Goal: Information Seeking & Learning: Learn about a topic

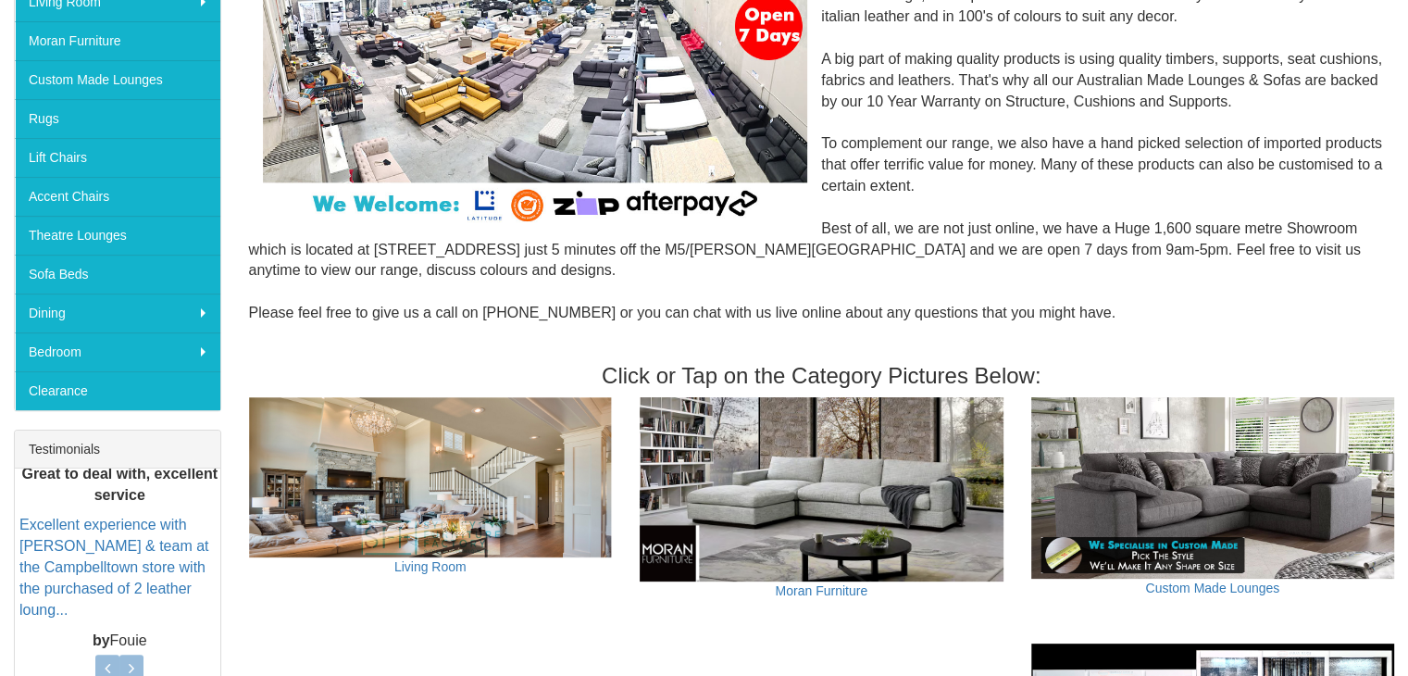
scroll to position [370, 0]
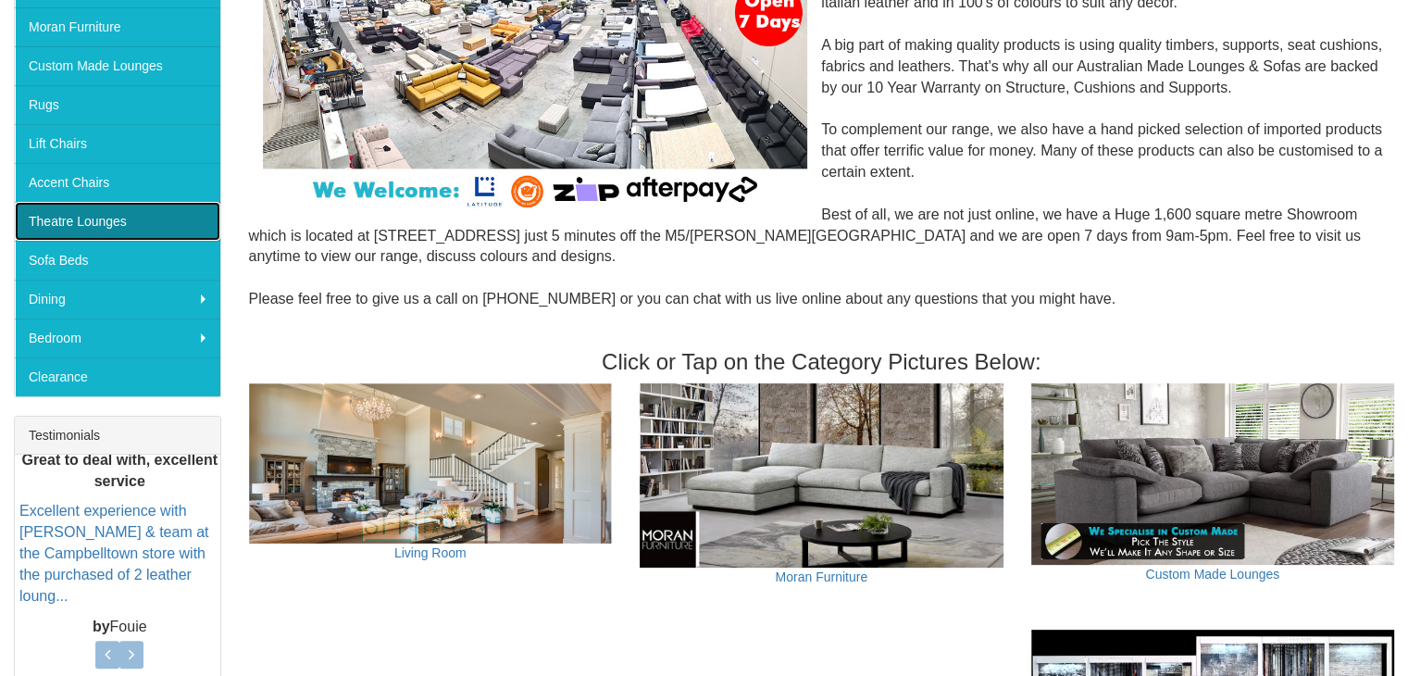
click at [156, 218] on link "Theatre Lounges" at bounding box center [117, 221] width 205 height 39
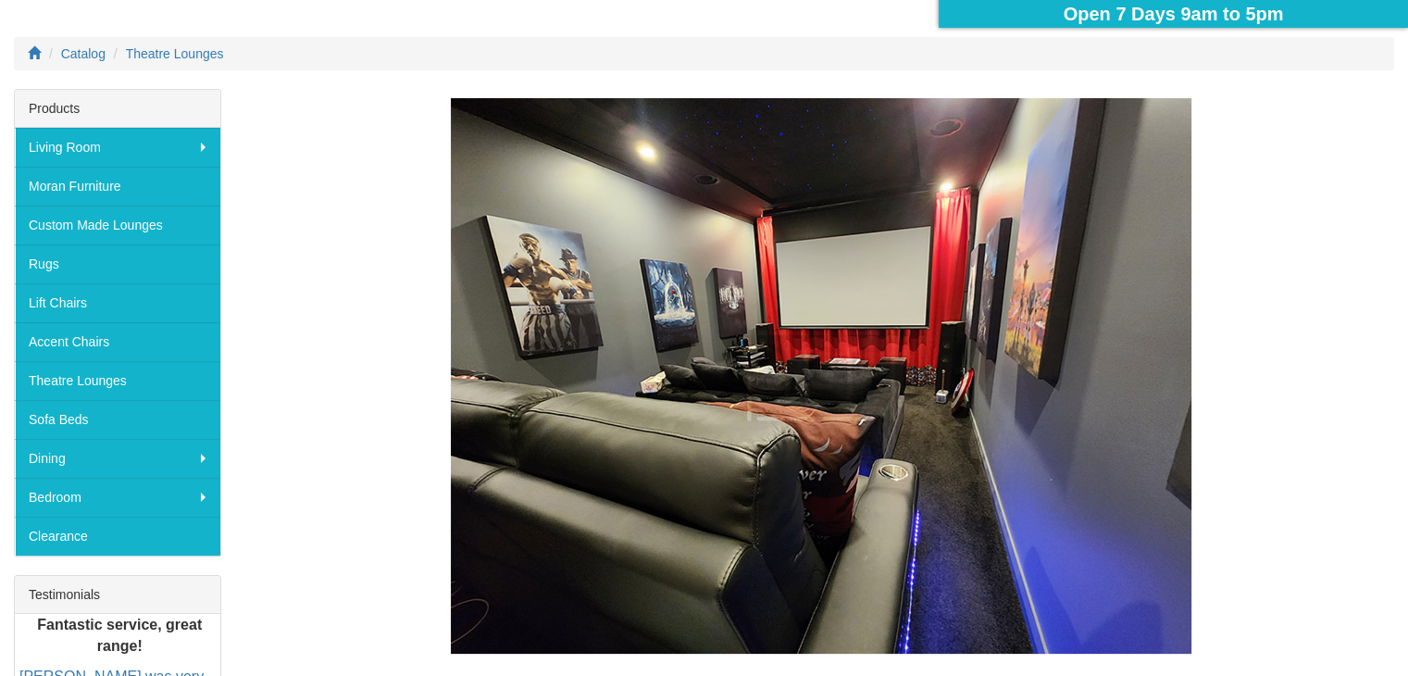
scroll to position [278, 0]
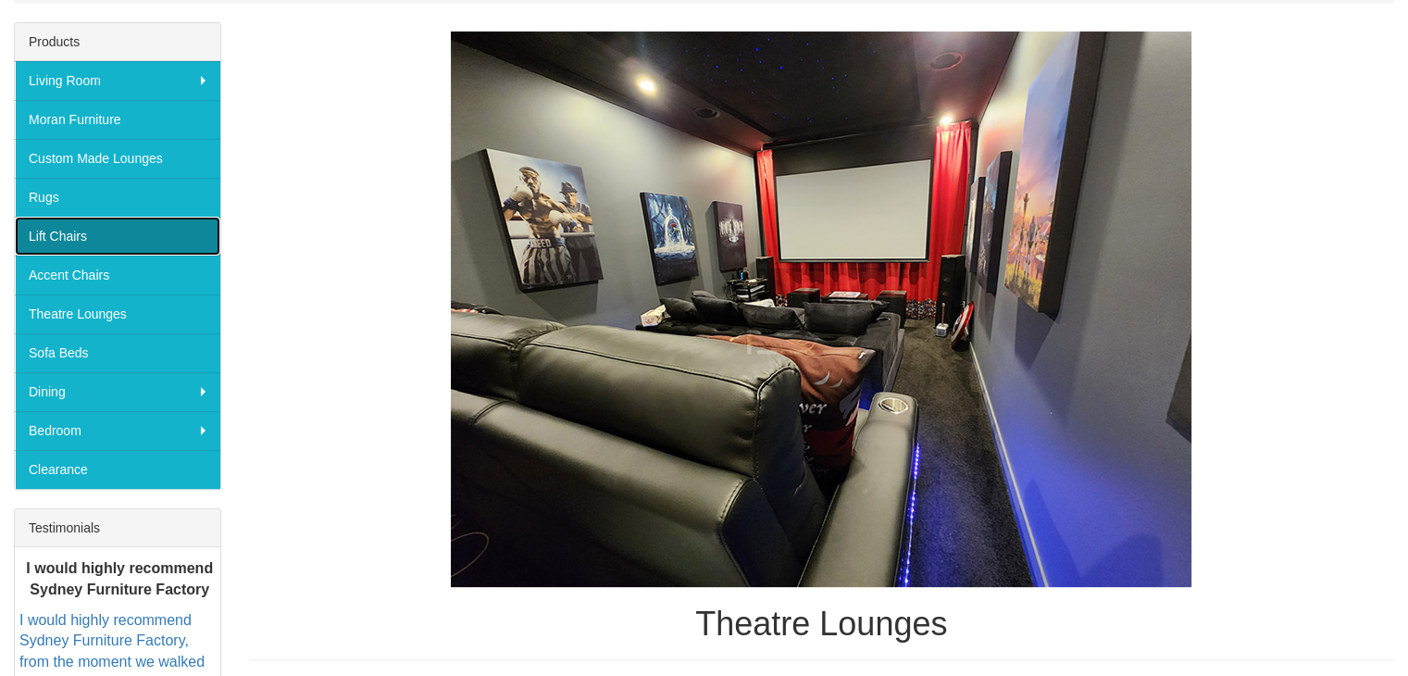
click at [137, 241] on link "Lift Chairs" at bounding box center [117, 236] width 205 height 39
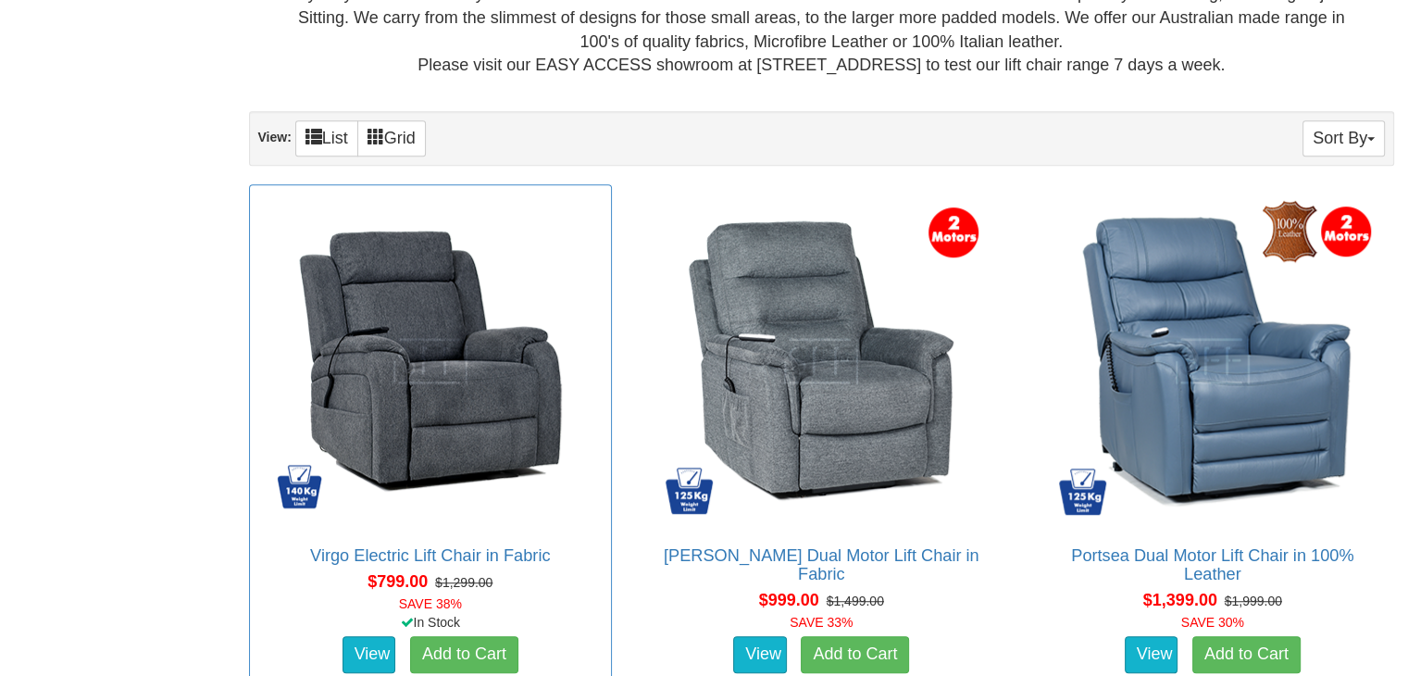
scroll to position [833, 0]
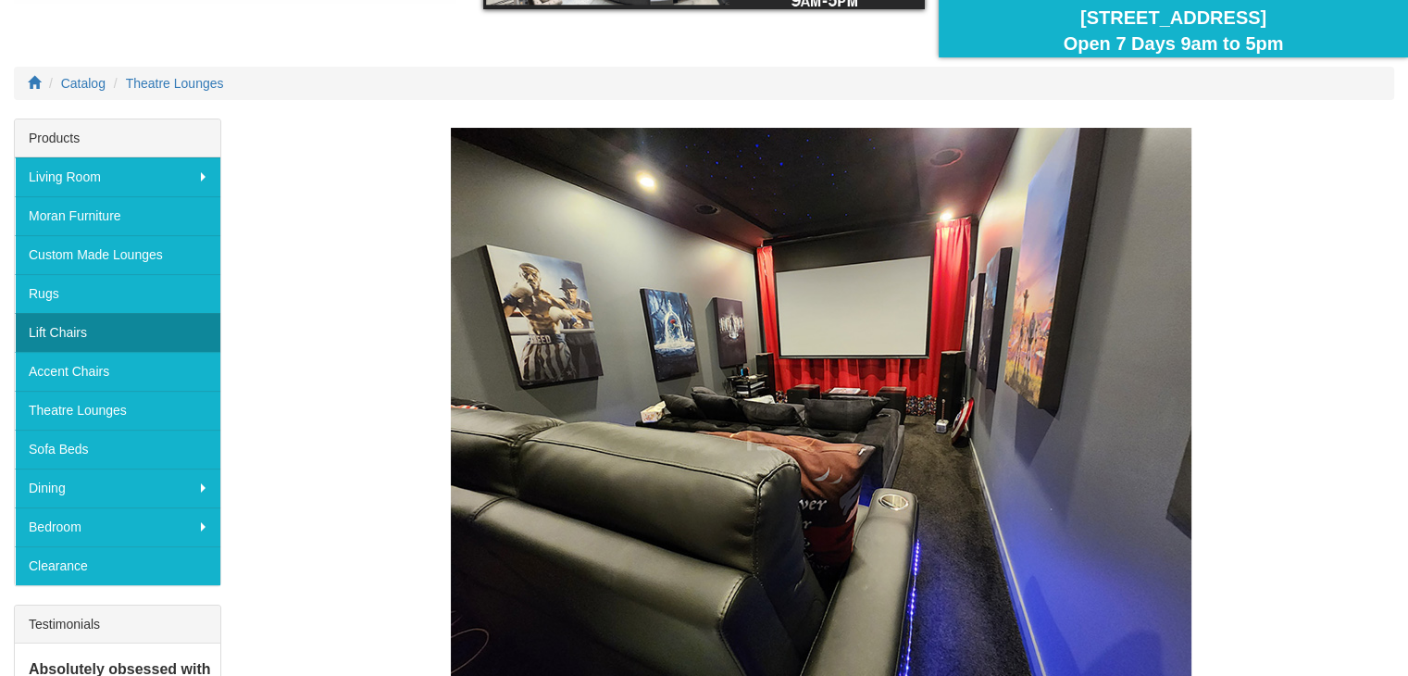
scroll to position [185, 0]
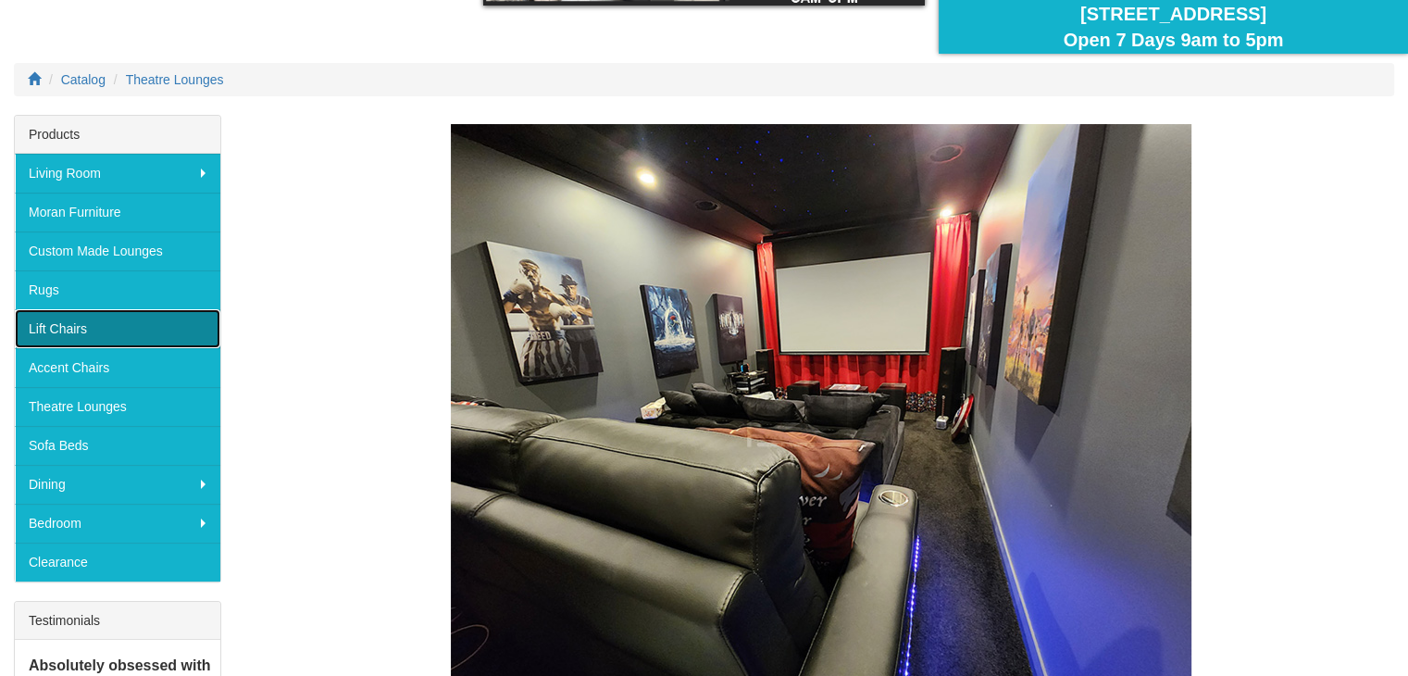
click at [93, 319] on link "Lift Chairs" at bounding box center [117, 328] width 205 height 39
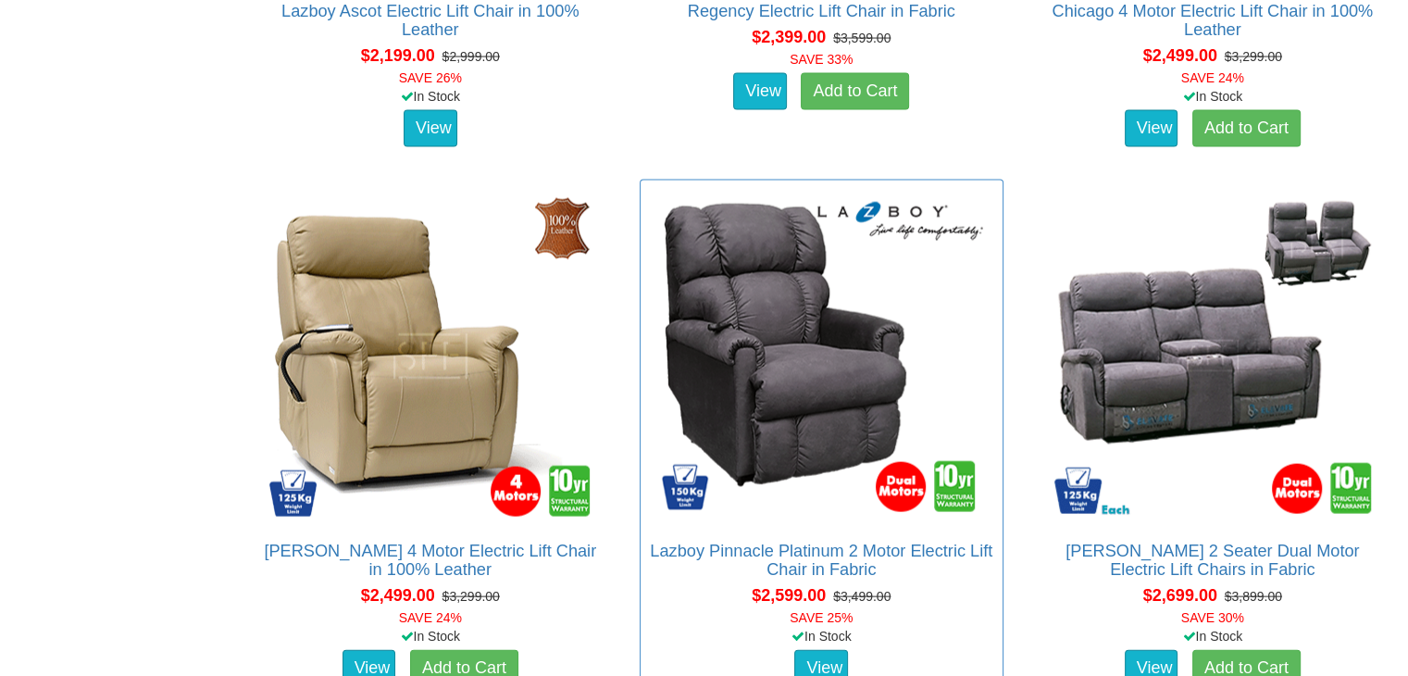
scroll to position [3980, 0]
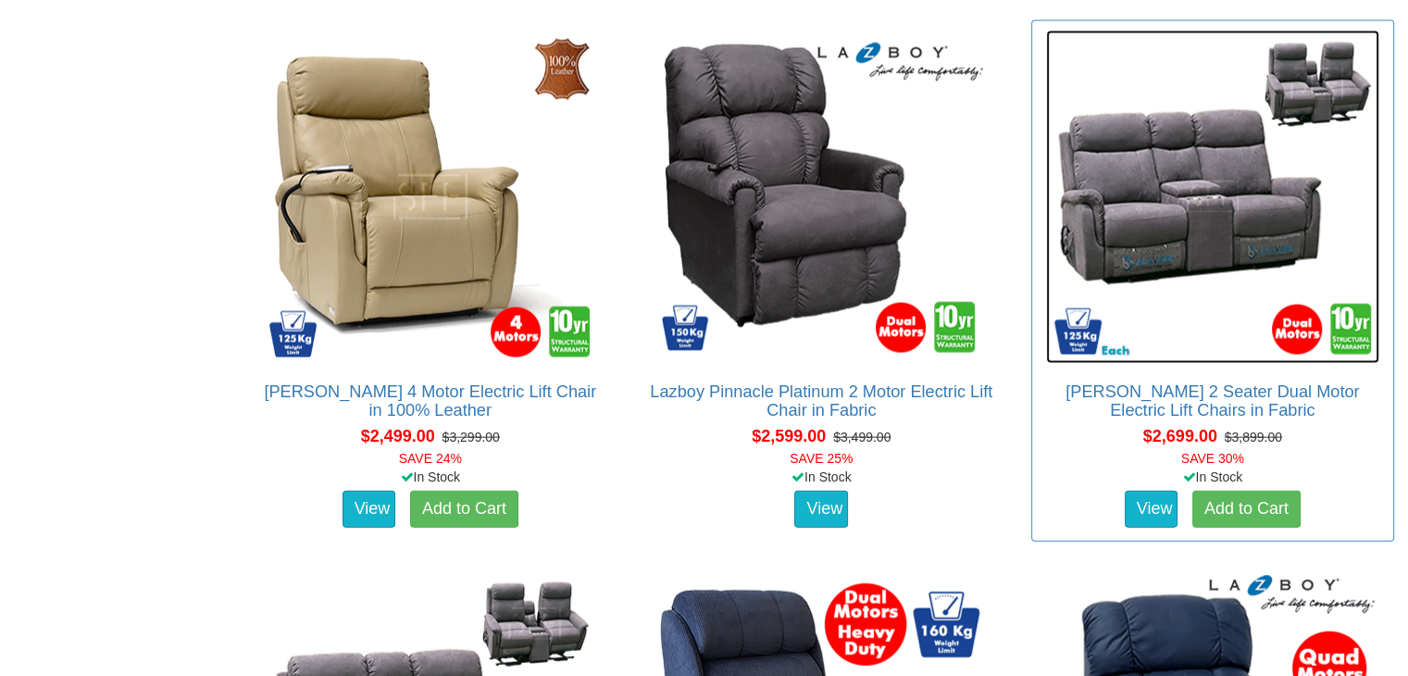
click at [1194, 222] on img at bounding box center [1212, 197] width 333 height 333
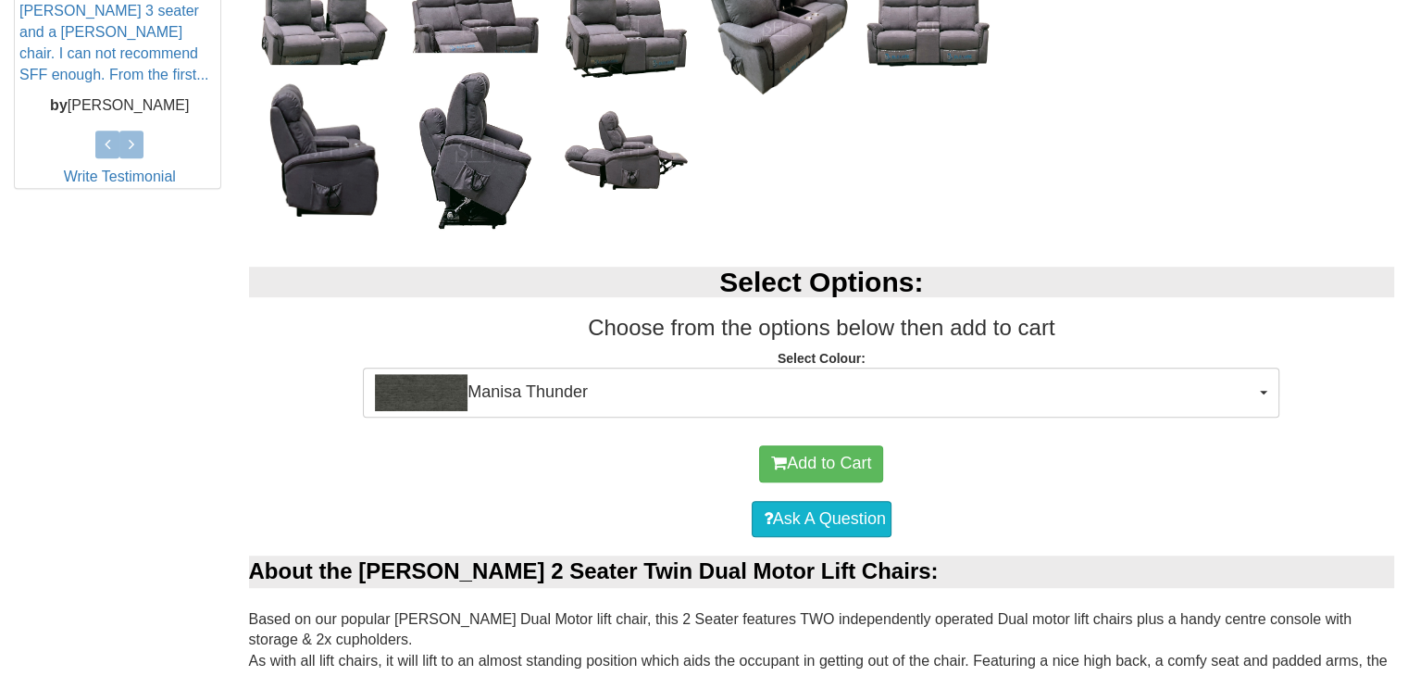
scroll to position [926, 0]
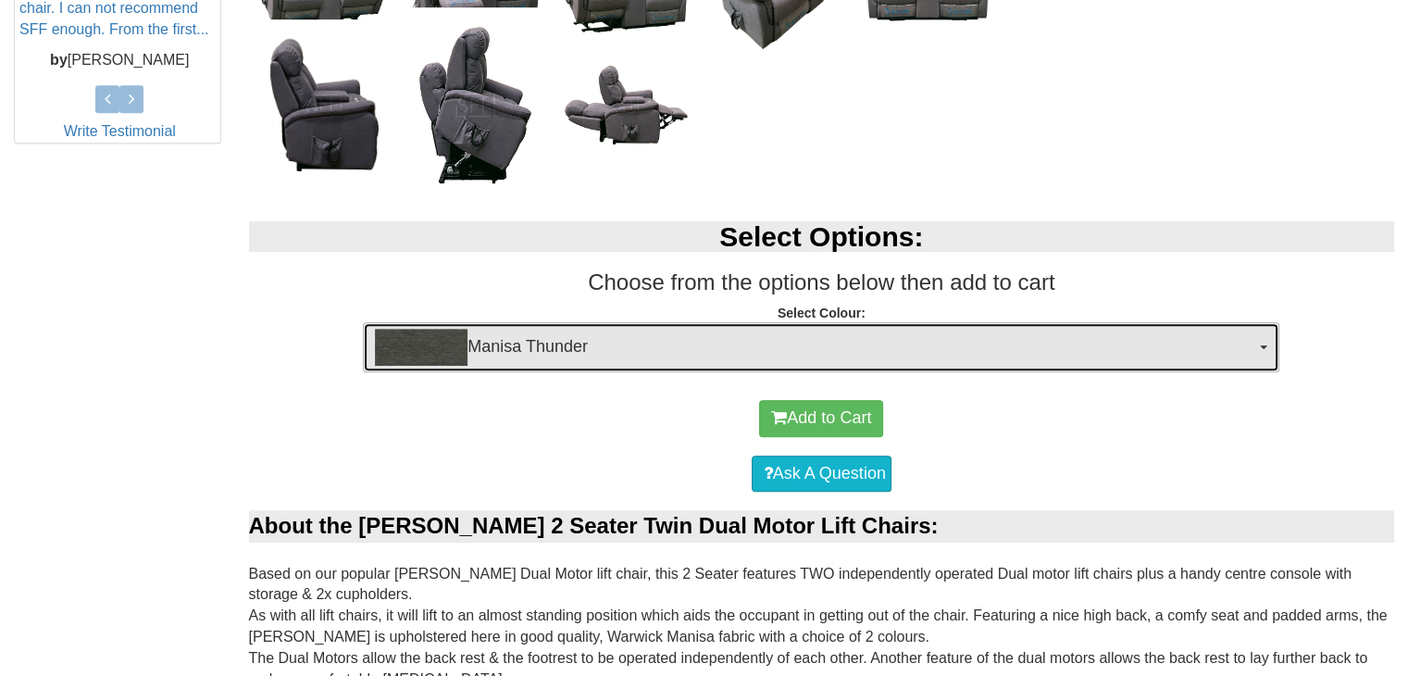
click at [1208, 362] on span "Manisa Thunder" at bounding box center [815, 347] width 880 height 37
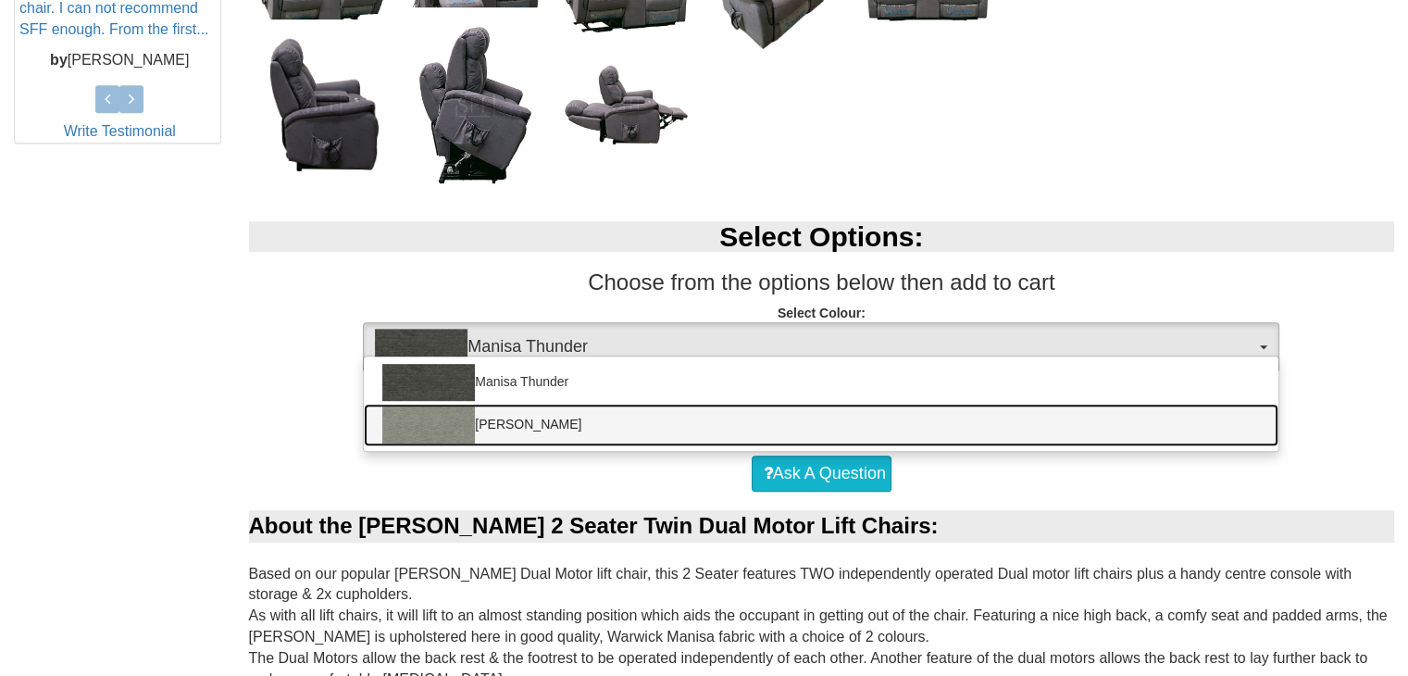
click at [535, 419] on link "Manisa Fossil" at bounding box center [821, 425] width 914 height 43
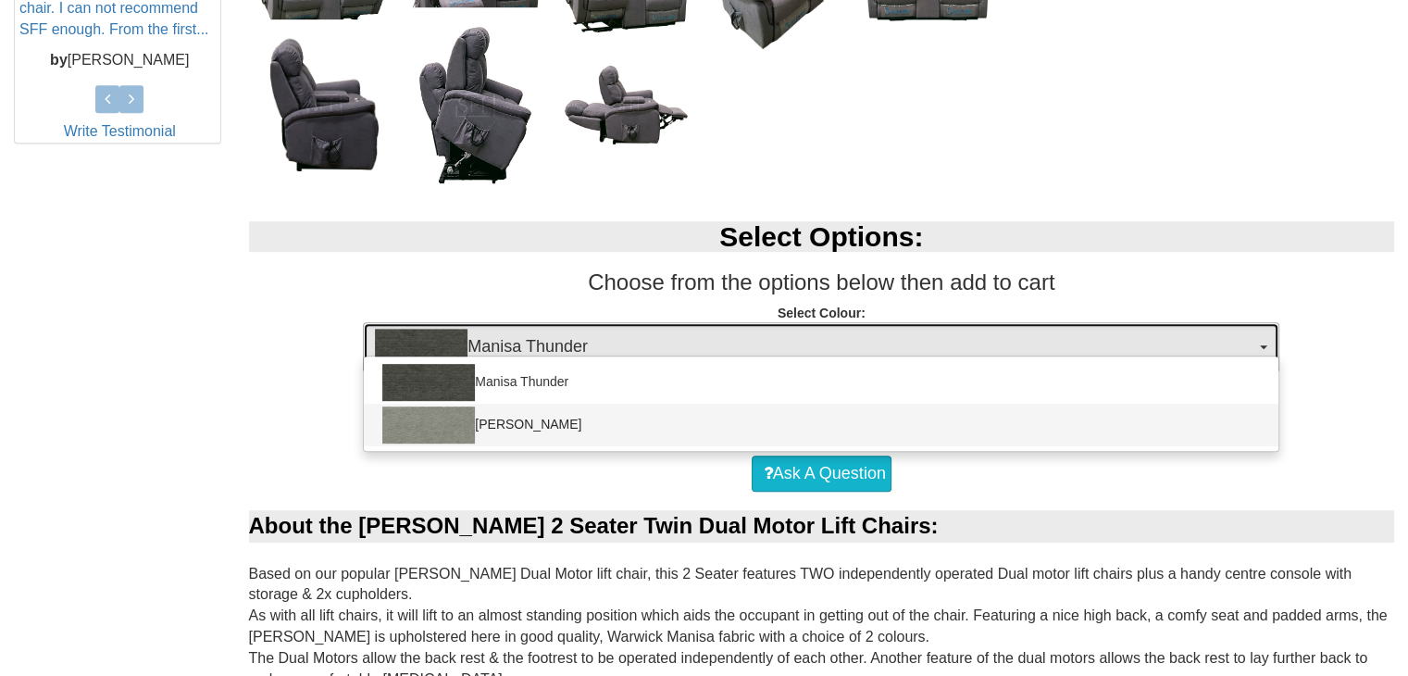
select select "1525"
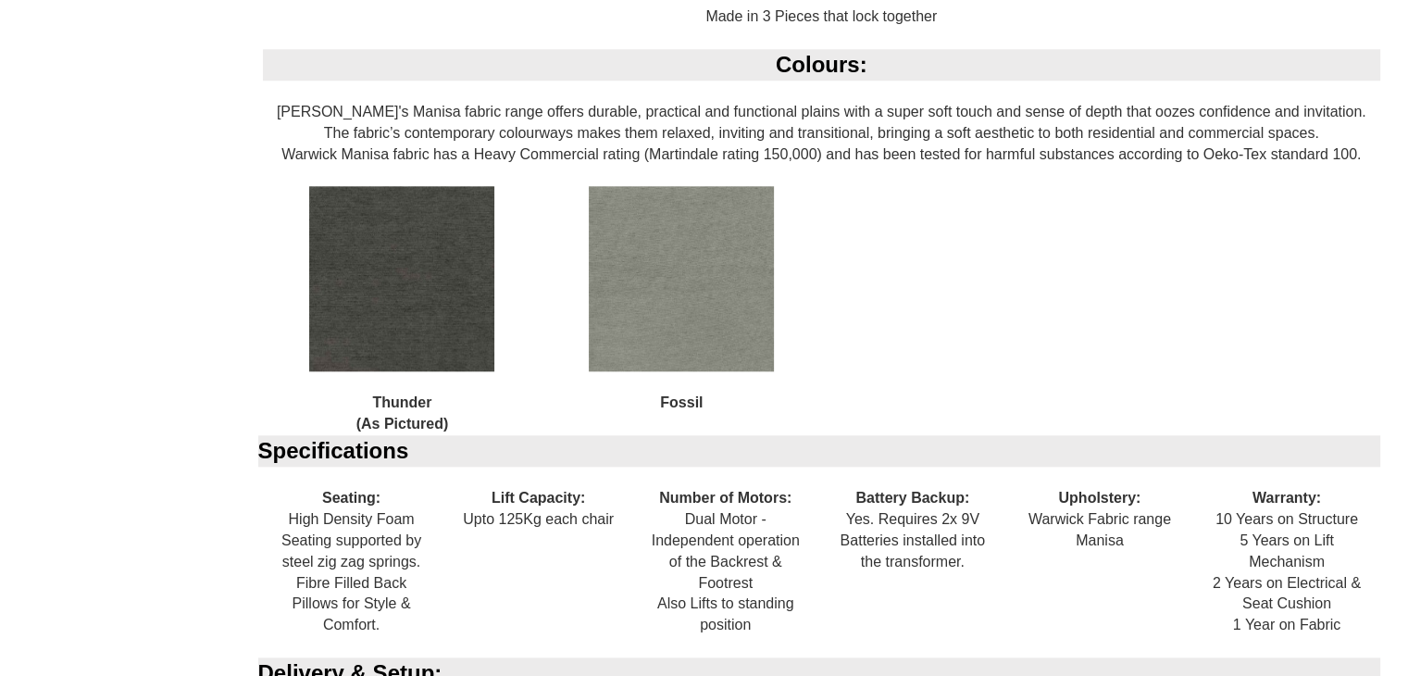
scroll to position [1851, 0]
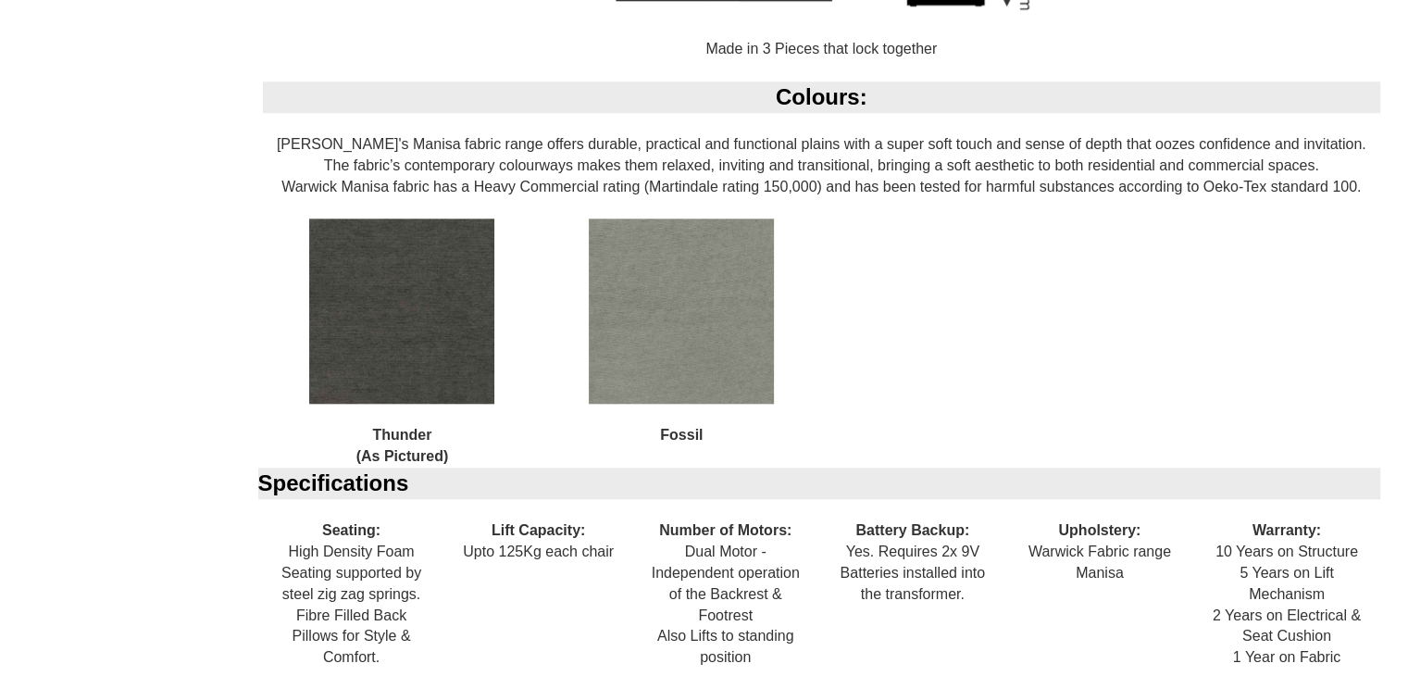
drag, startPoint x: 710, startPoint y: 272, endPoint x: 719, endPoint y: 280, distance: 11.9
click at [711, 274] on img at bounding box center [681, 310] width 185 height 185
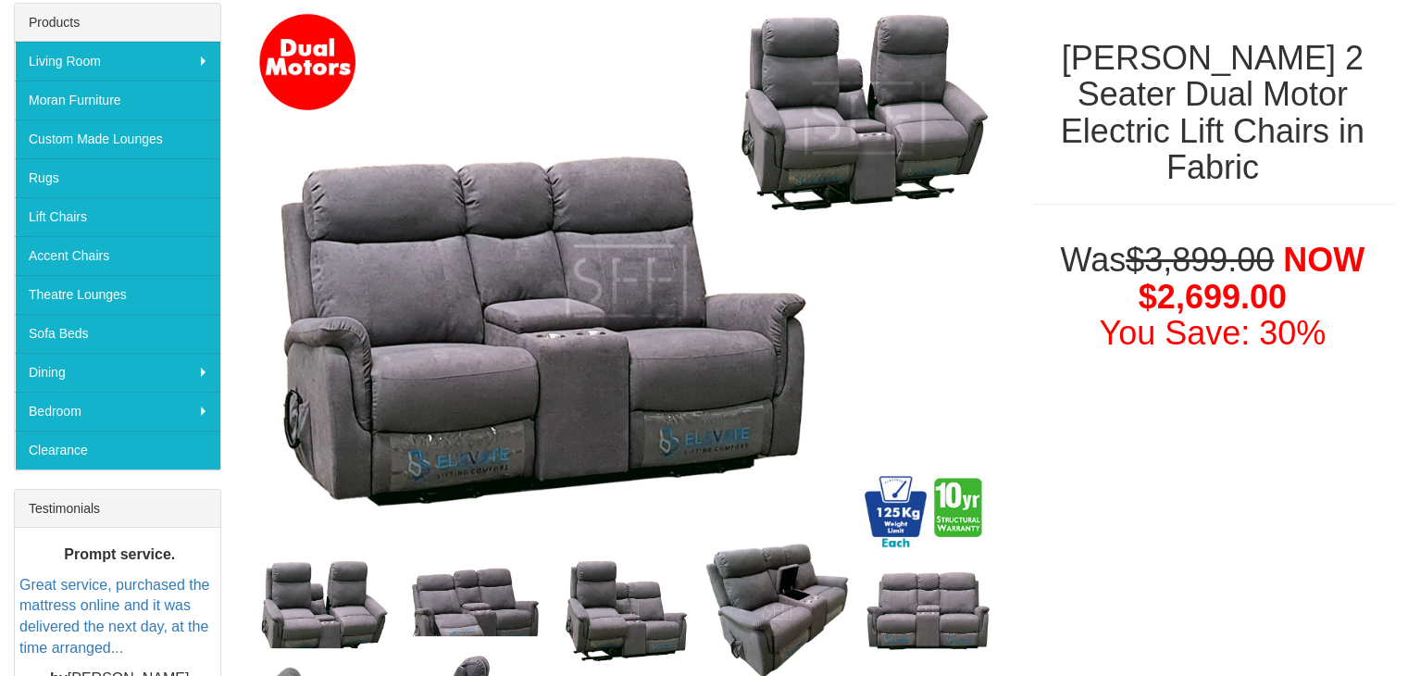
scroll to position [296, 0]
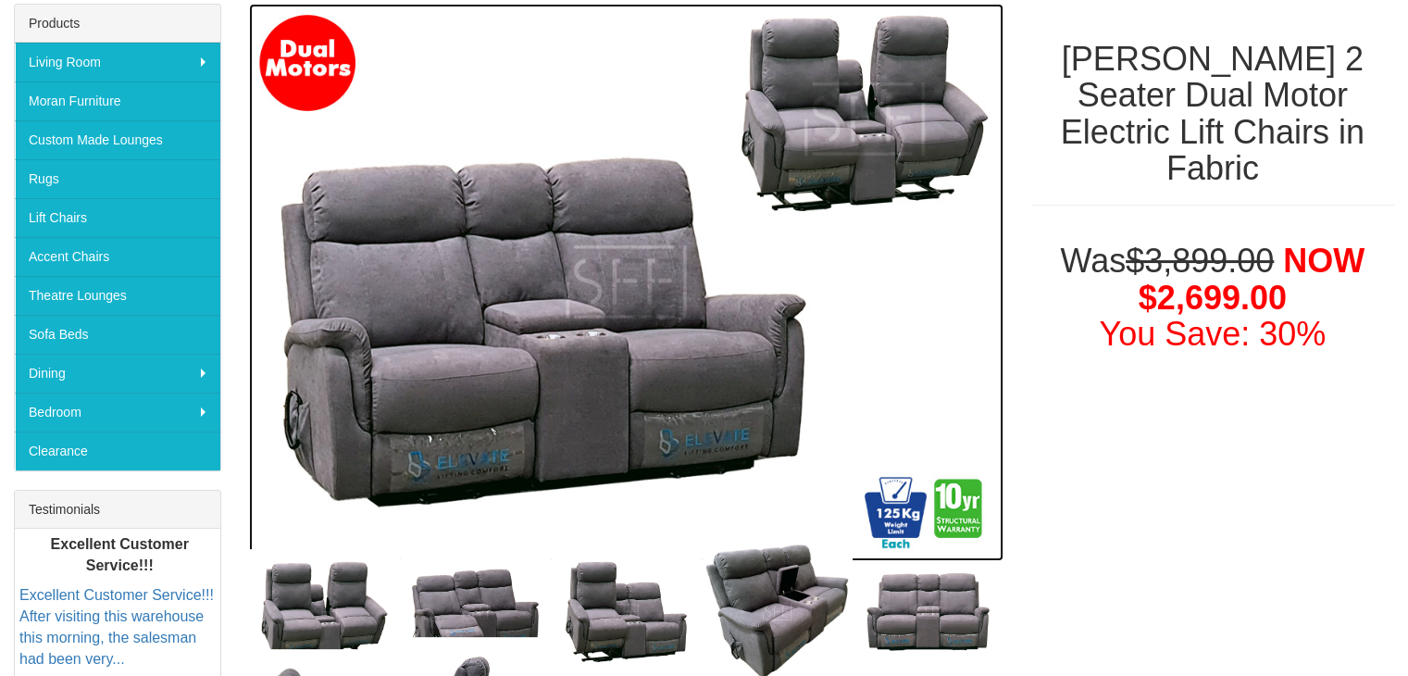
click at [856, 126] on img at bounding box center [626, 282] width 754 height 557
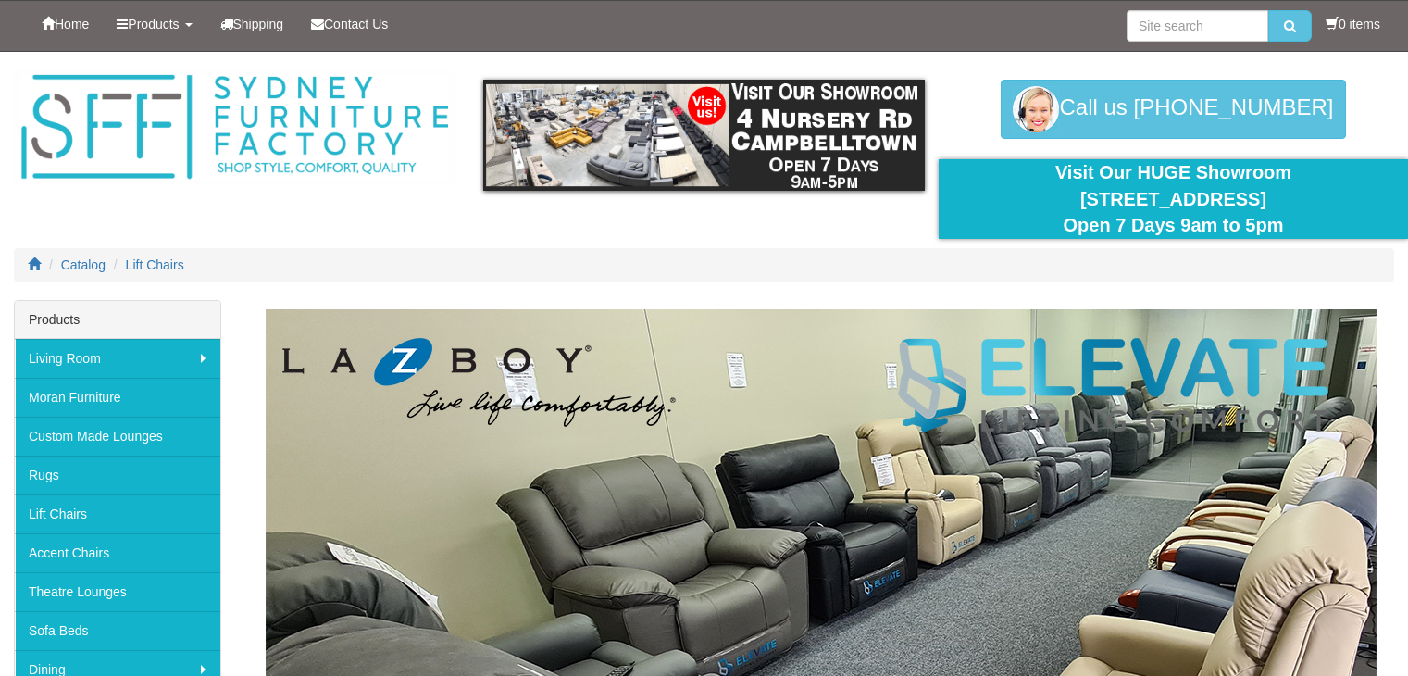
scroll to position [3980, 0]
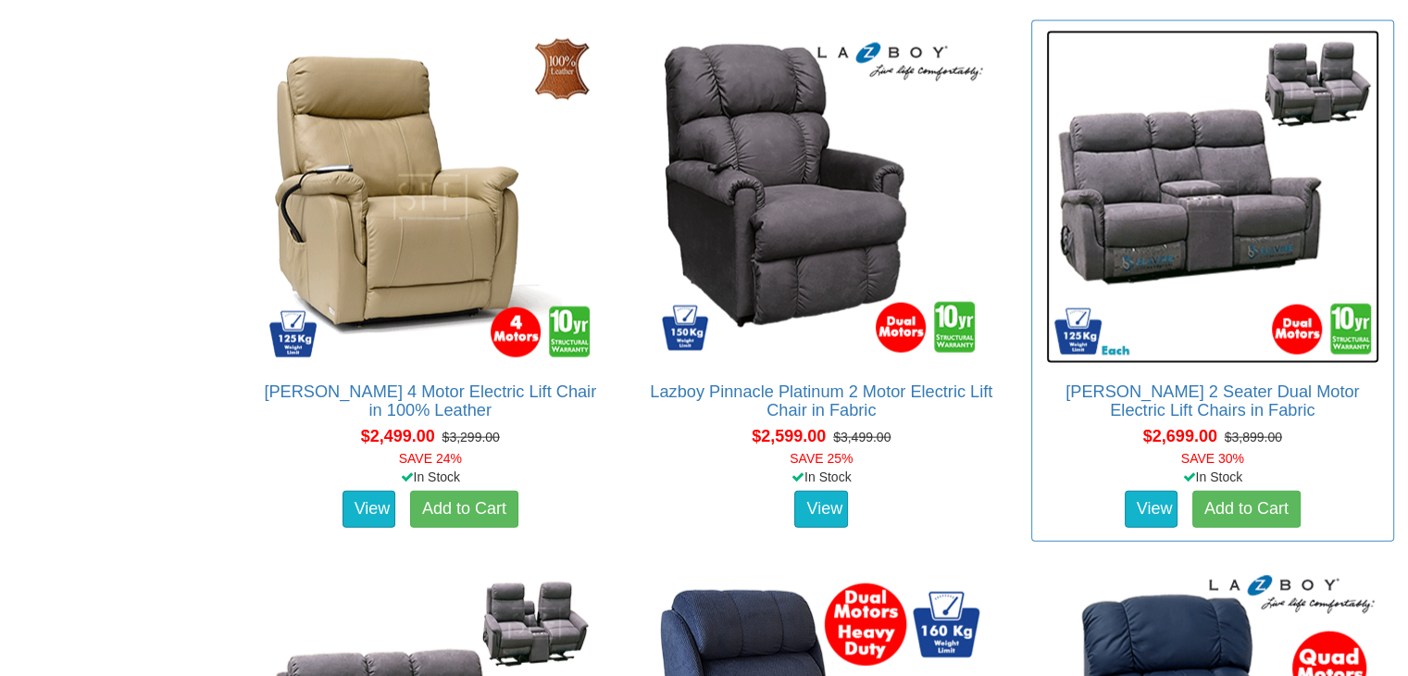
click at [1181, 207] on img at bounding box center [1212, 197] width 333 height 333
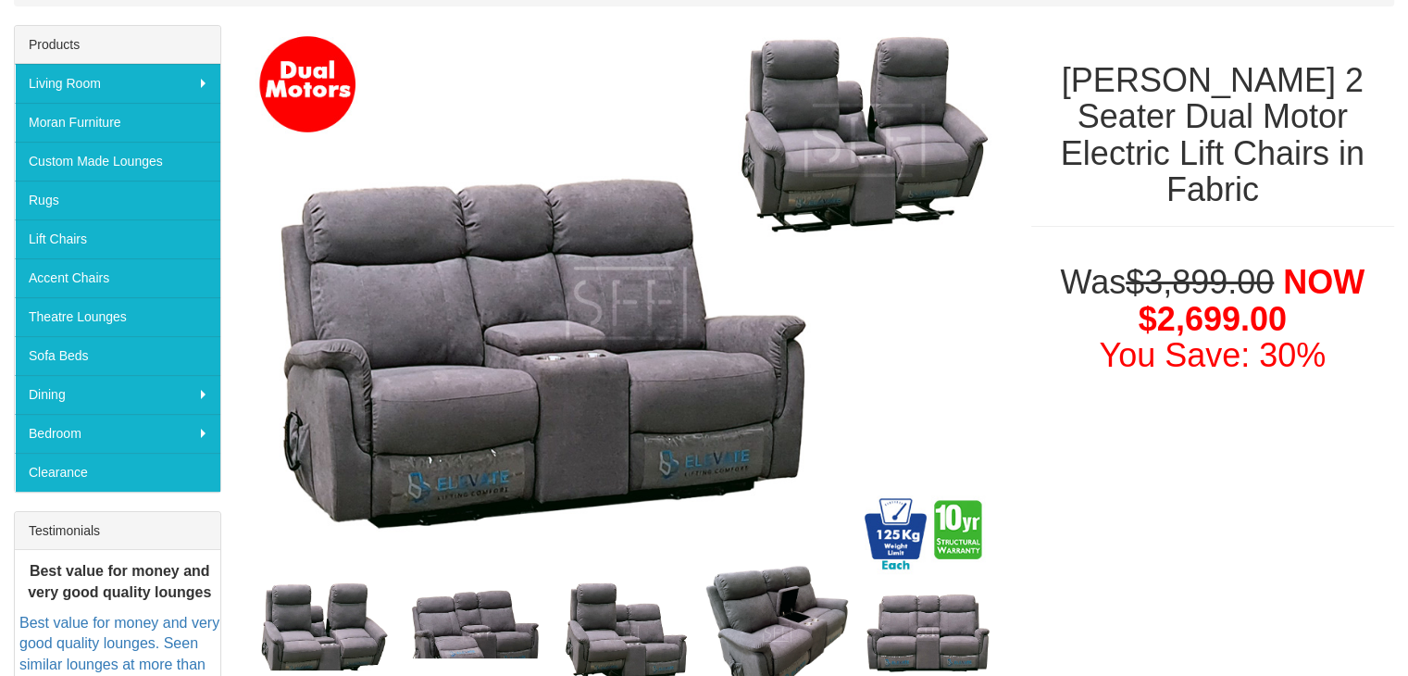
scroll to position [278, 0]
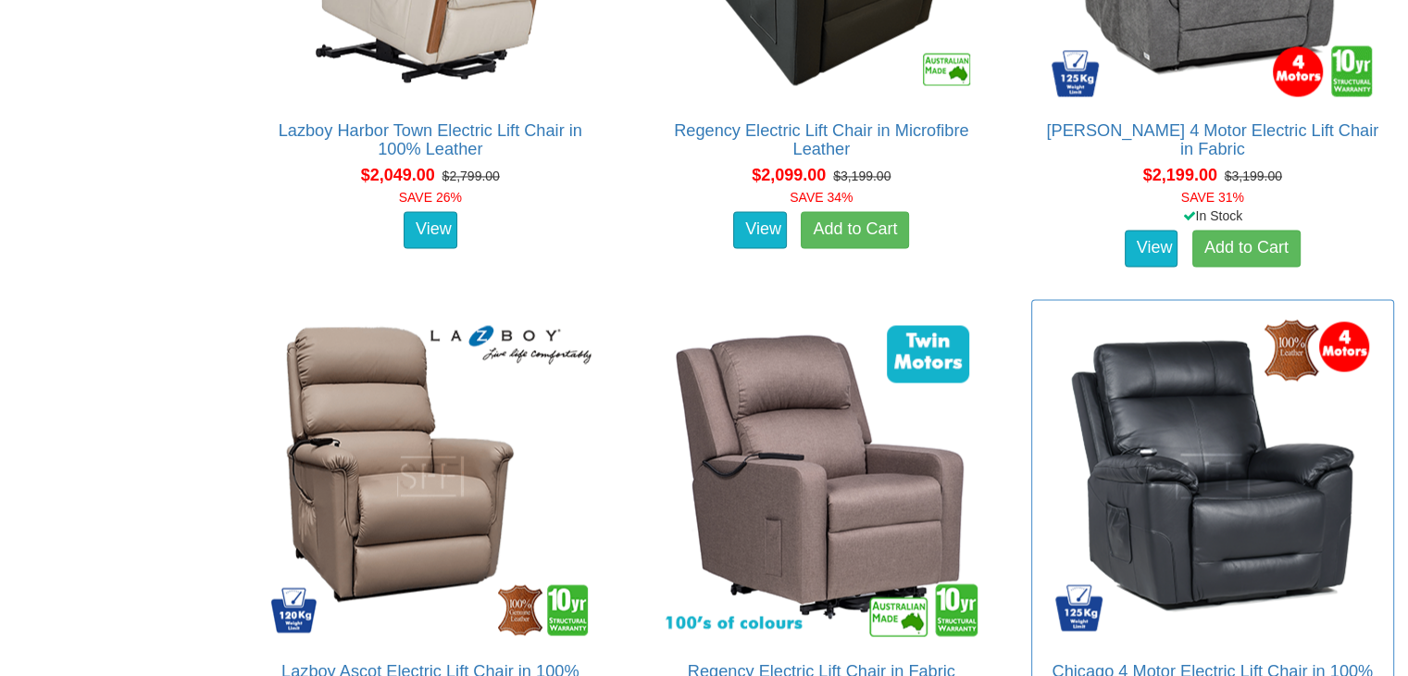
scroll to position [3147, 0]
